Goal: Task Accomplishment & Management: Manage account settings

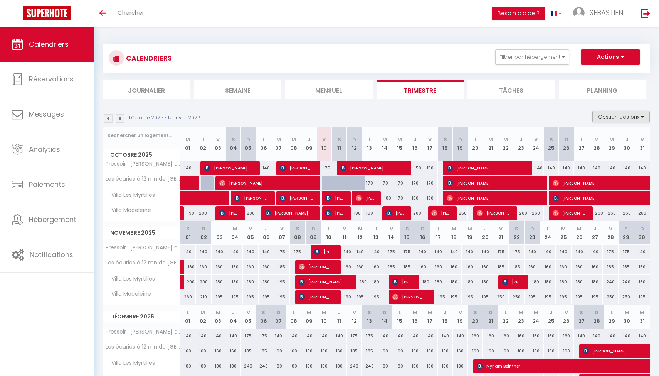
click at [641, 113] on button "Gestion des prix" at bounding box center [621, 117] width 57 height 12
click at [615, 141] on input "Nb Nuits minimum" at bounding box center [614, 141] width 69 height 8
checkbox input "true"
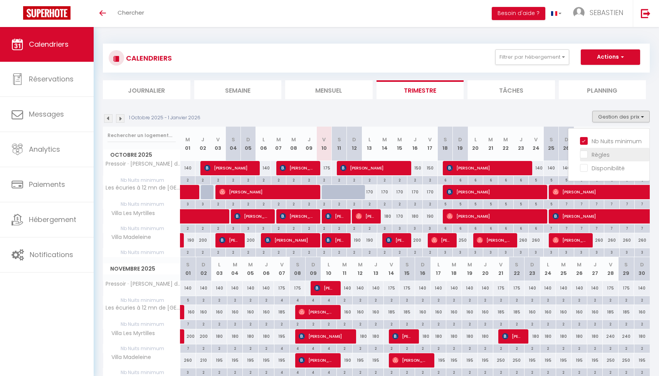
click at [605, 152] on input "Règles" at bounding box center [614, 154] width 69 height 8
checkbox input "true"
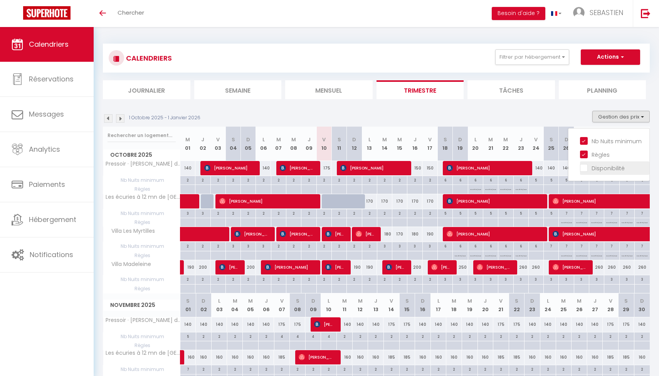
click at [588, 169] on input "Disponibilité" at bounding box center [614, 168] width 69 height 8
checkbox input "true"
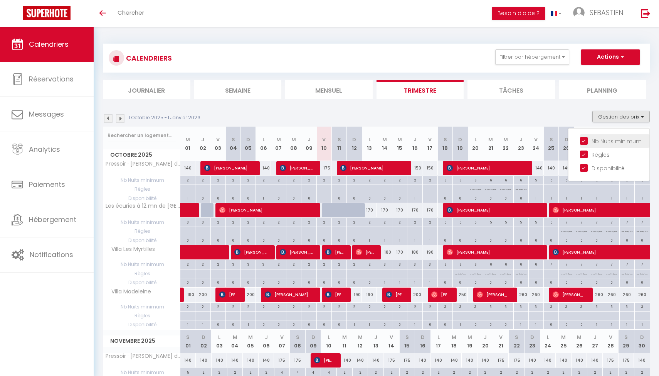
click at [585, 139] on input "Nb Nuits minimum" at bounding box center [614, 141] width 69 height 8
checkbox input "false"
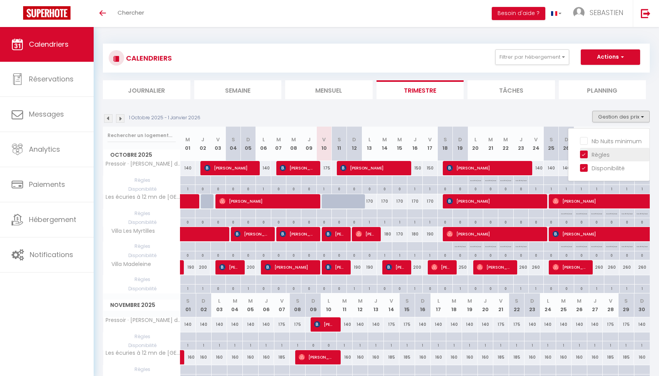
click at [586, 153] on input "Règles" at bounding box center [614, 154] width 69 height 8
checkbox input "false"
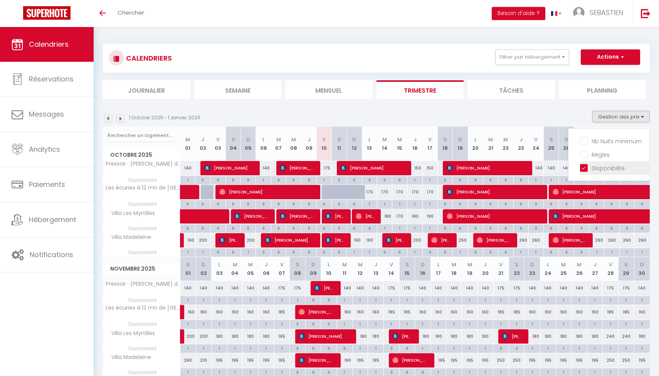
click at [585, 166] on input "Disponibilité" at bounding box center [614, 168] width 69 height 8
checkbox input "false"
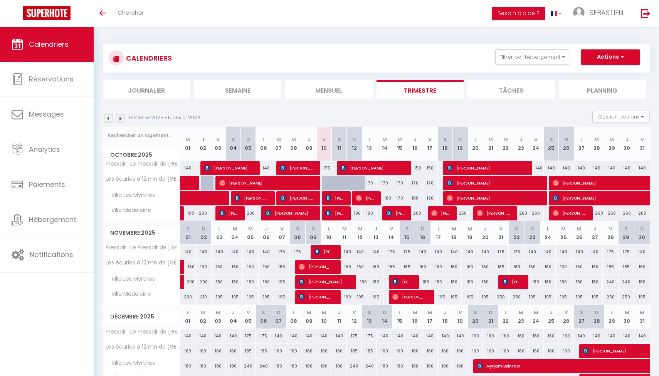
click at [107, 118] on img at bounding box center [108, 118] width 8 height 8
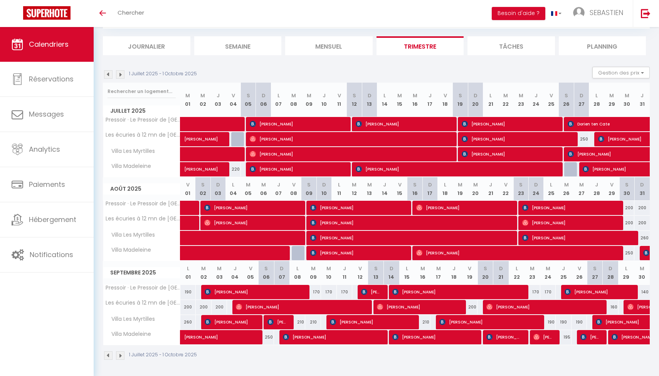
scroll to position [44, 0]
click at [119, 78] on div "1 Juillet 2025 - 1 Octobre 2025 Gestion des prix Nb Nuits minimum Règles Dispon…" at bounding box center [376, 75] width 547 height 16
click at [120, 77] on img at bounding box center [120, 74] width 8 height 8
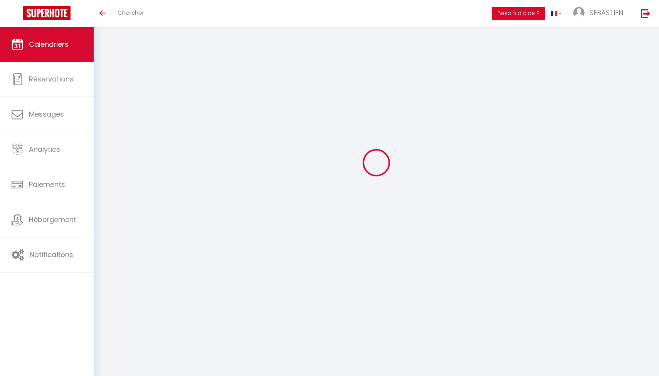
scroll to position [27, 0]
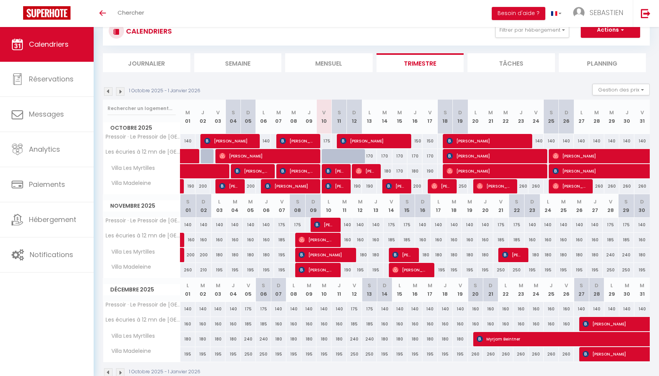
click at [229, 184] on span "[PERSON_NAME]" at bounding box center [229, 186] width 20 height 15
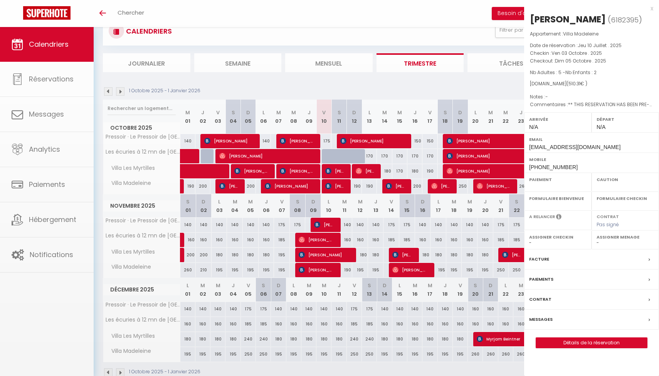
select select "OK"
select select "0"
select select "1"
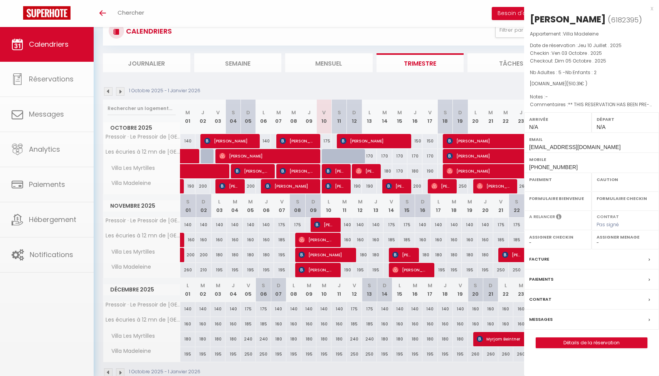
select select
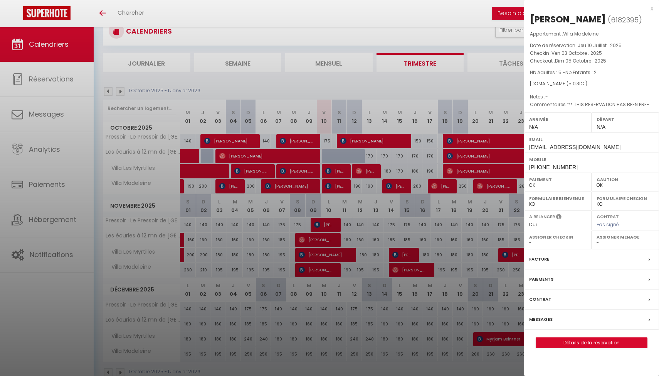
click at [654, 4] on div "x Marylaure Leguillon ( 6182395 ) Appartement : Villa Madeleine Date de réserva…" at bounding box center [591, 179] width 135 height 359
click at [652, 7] on div "x" at bounding box center [588, 8] width 129 height 9
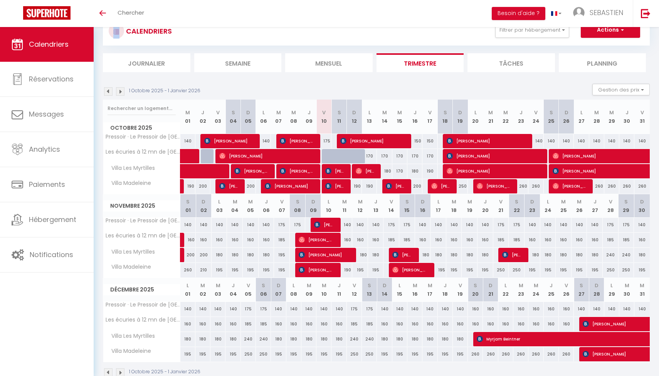
click at [26, 0] on html "🟢 Des questions ou besoin d'assistance pour la migration AirBnB? Prenez rdv >>>…" at bounding box center [329, 161] width 659 height 376
